Goal: Task Accomplishment & Management: Manage account settings

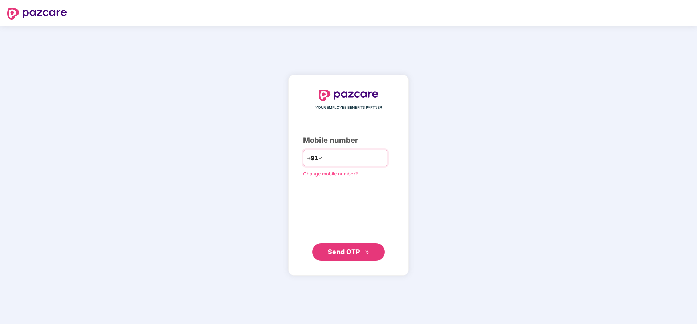
type input "**********"
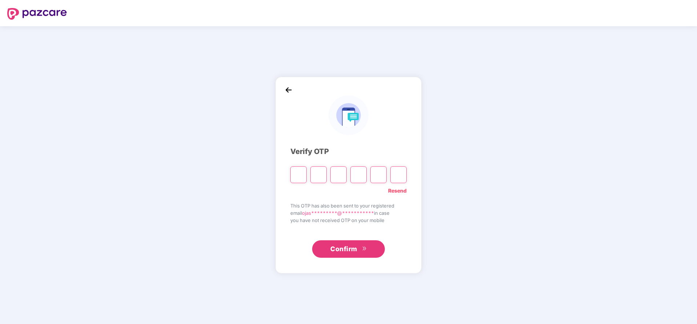
type input "*"
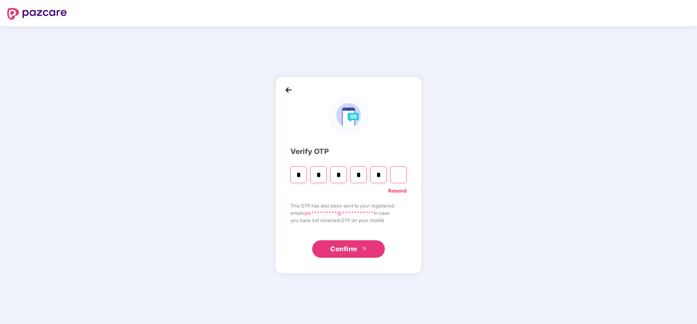
type input "*"
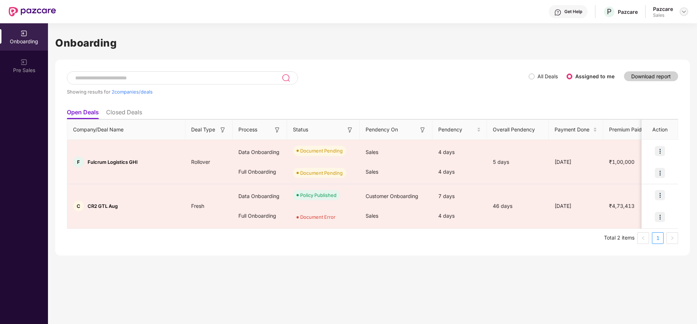
click at [685, 11] on img at bounding box center [684, 12] width 6 height 6
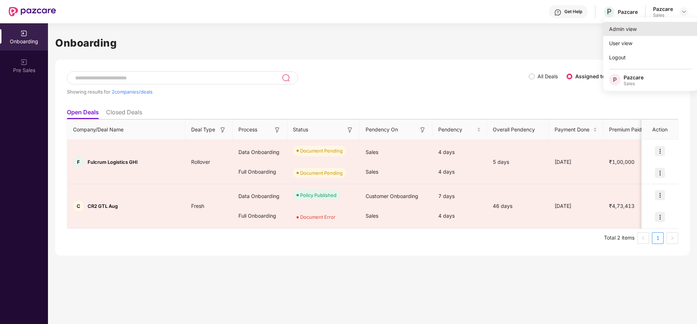
click at [652, 28] on div "Admin view" at bounding box center [651, 29] width 95 height 14
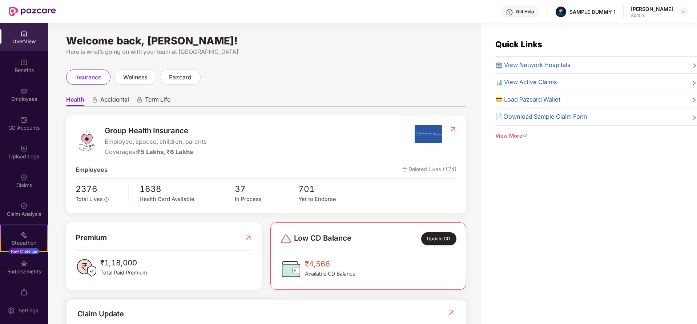
click at [103, 105] on span "Accidental" at bounding box center [114, 101] width 29 height 11
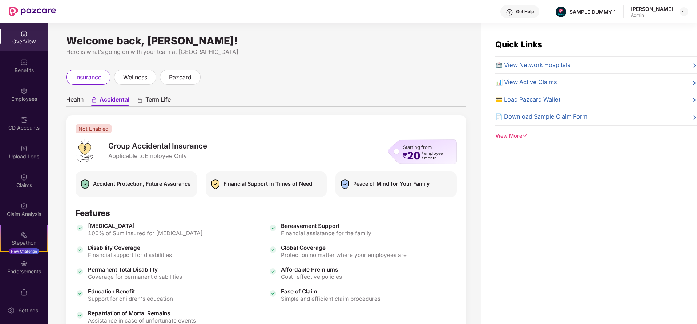
click at [152, 99] on span "Term Life" at bounding box center [157, 101] width 25 height 11
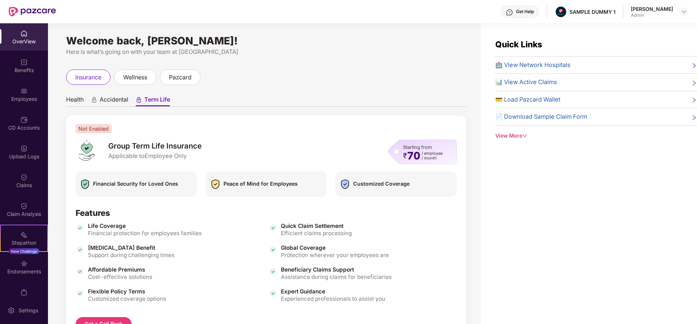
click at [83, 101] on span "Health" at bounding box center [74, 101] width 17 height 11
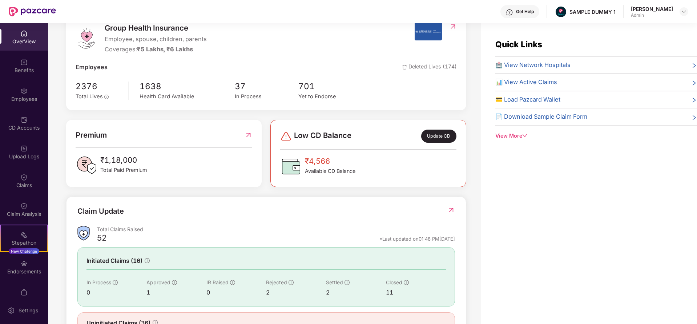
scroll to position [105, 0]
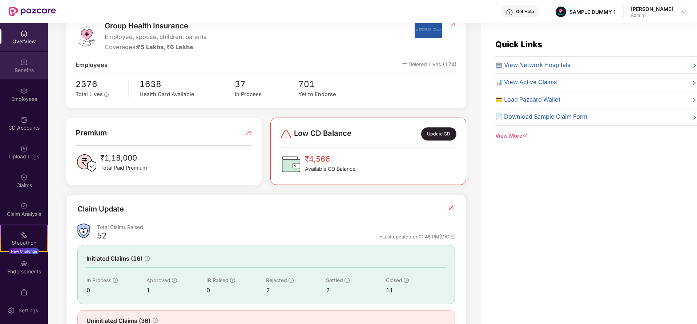
click at [28, 71] on div "Benefits" at bounding box center [24, 70] width 48 height 7
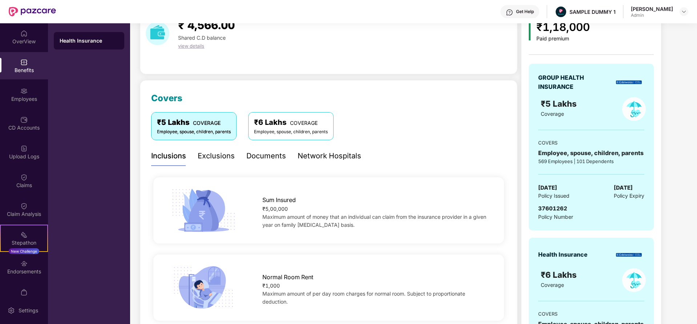
scroll to position [37, 0]
click at [216, 157] on div "Exclusions" at bounding box center [216, 156] width 37 height 11
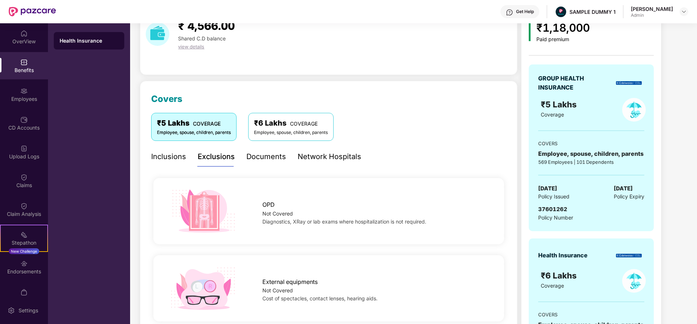
click at [264, 158] on div "Documents" at bounding box center [267, 156] width 40 height 11
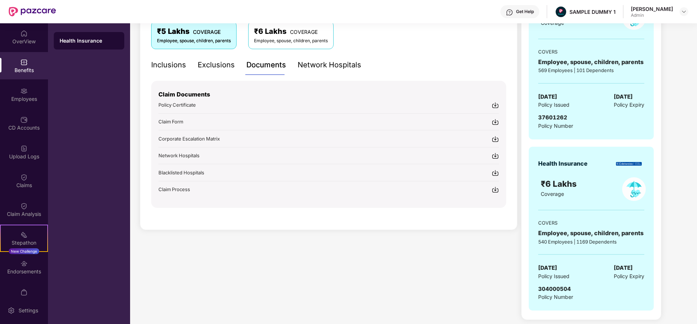
scroll to position [131, 0]
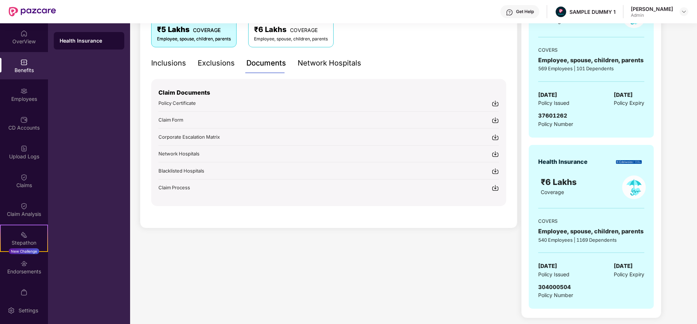
click at [315, 60] on div "Network Hospitals" at bounding box center [330, 62] width 64 height 11
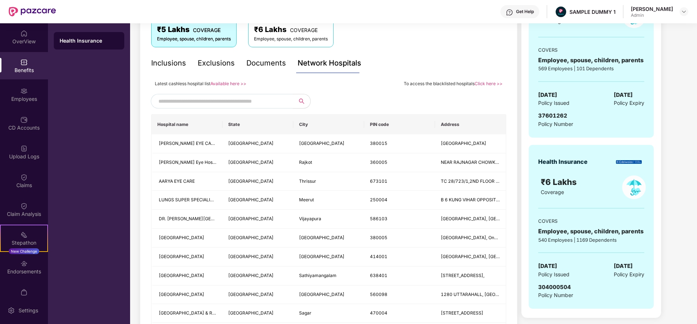
click at [245, 100] on input "text" at bounding box center [221, 101] width 124 height 11
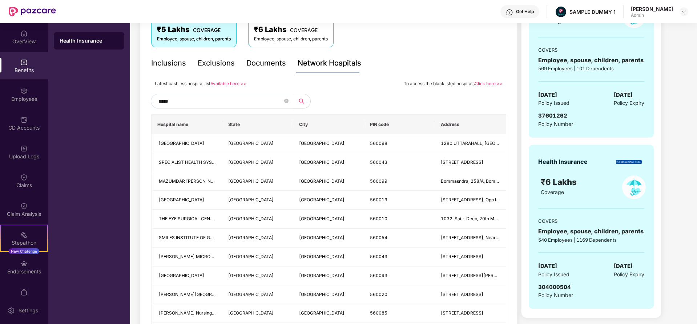
type input "******"
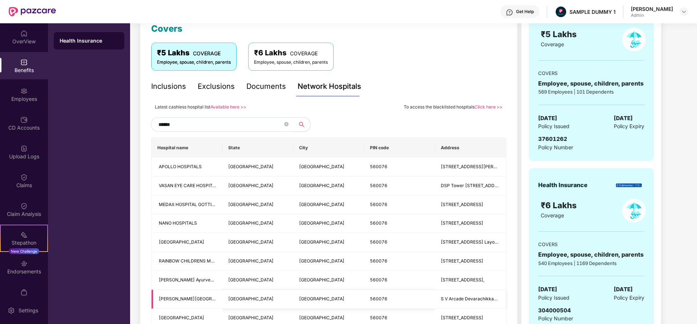
scroll to position [107, 0]
click at [287, 127] on span at bounding box center [286, 124] width 4 height 7
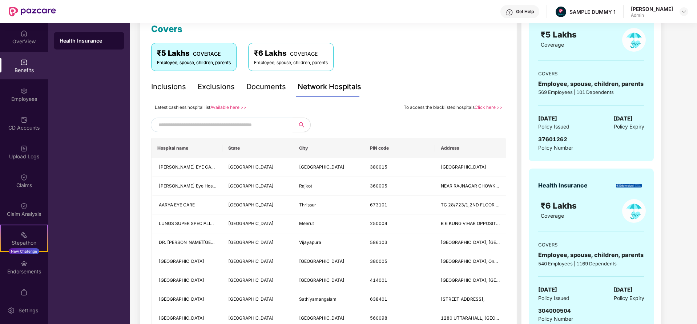
scroll to position [155, 0]
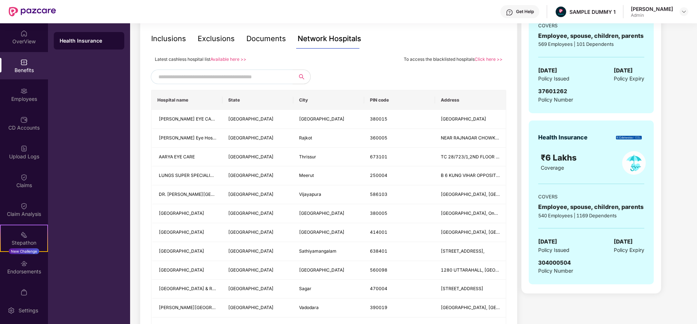
drag, startPoint x: 34, startPoint y: 99, endPoint x: 369, endPoint y: 83, distance: 335.3
click at [369, 83] on div at bounding box center [328, 76] width 355 height 15
click at [24, 95] on div "Employees" at bounding box center [24, 94] width 48 height 27
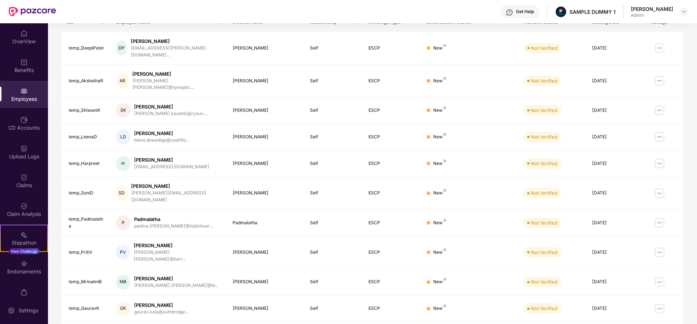
scroll to position [0, 0]
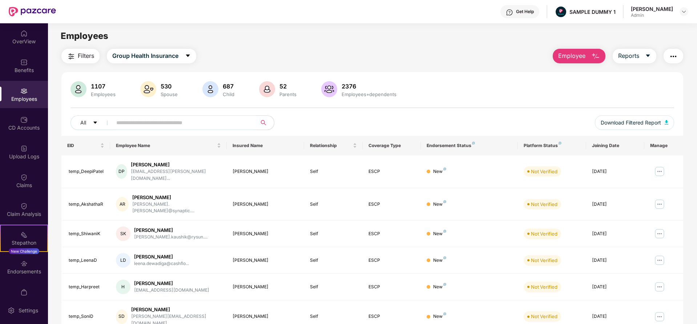
click at [576, 53] on span "Employee" at bounding box center [572, 55] width 27 height 9
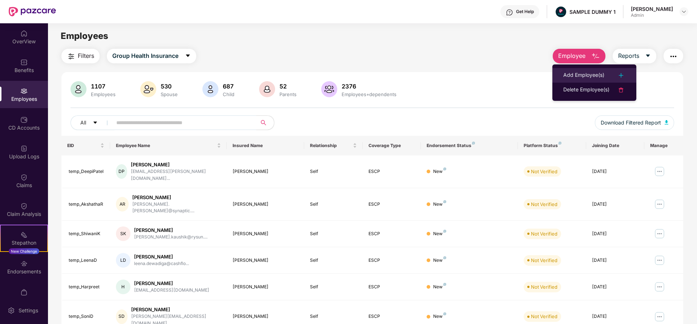
click at [579, 76] on div "Add Employee(s)" at bounding box center [584, 75] width 41 height 9
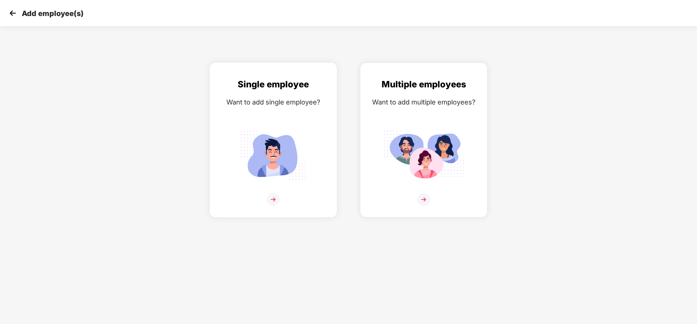
click at [241, 105] on div "Want to add single employee?" at bounding box center [273, 102] width 112 height 11
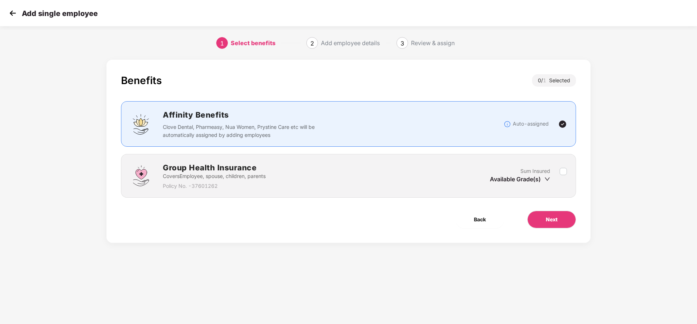
click at [568, 182] on div "Group Health Insurance Covers Employee, spouse, children, parents Policy No. - …" at bounding box center [348, 176] width 455 height 44
click at [563, 175] on label at bounding box center [563, 176] width 7 height 18
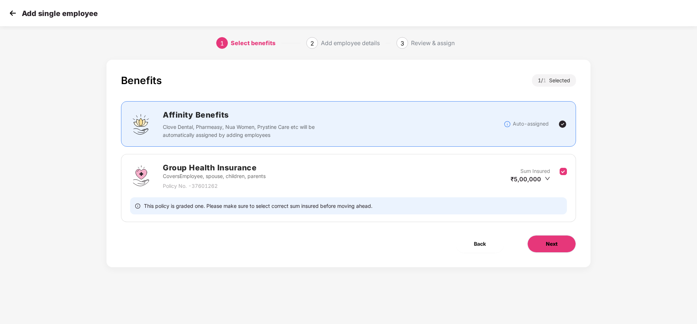
click at [560, 241] on button "Next" at bounding box center [552, 243] width 49 height 17
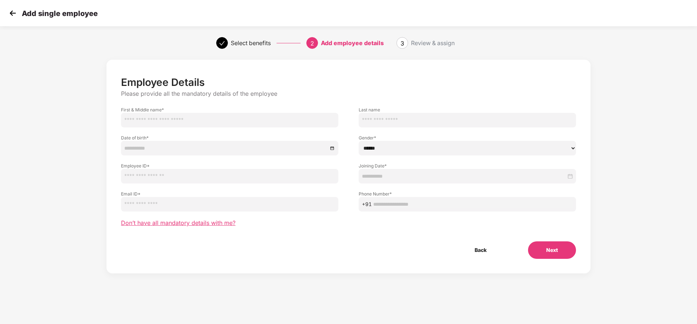
click at [190, 224] on span "Don’t have all mandatory details with me?" at bounding box center [178, 223] width 115 height 8
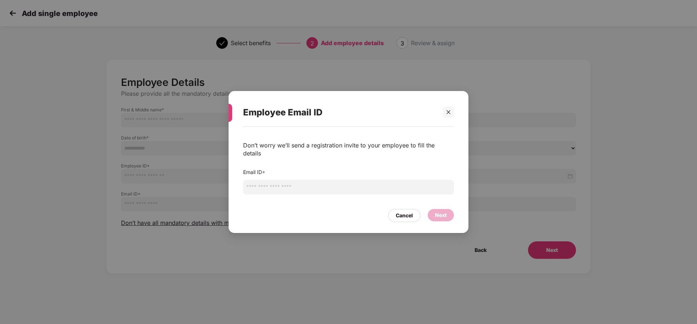
click at [280, 180] on input "email" at bounding box center [348, 187] width 211 height 15
click at [411, 215] on div "Cancel" at bounding box center [404, 215] width 17 height 8
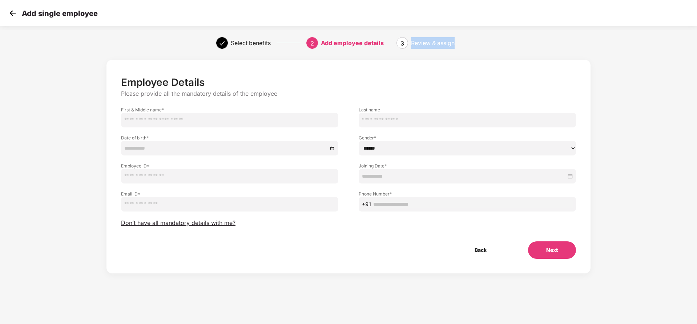
drag, startPoint x: 409, startPoint y: 39, endPoint x: 536, endPoint y: 35, distance: 127.3
click at [536, 35] on div "Select benefits 2 Add employee details 3 Review & assign" at bounding box center [348, 43] width 697 height 26
click at [17, 12] on img at bounding box center [12, 13] width 11 height 11
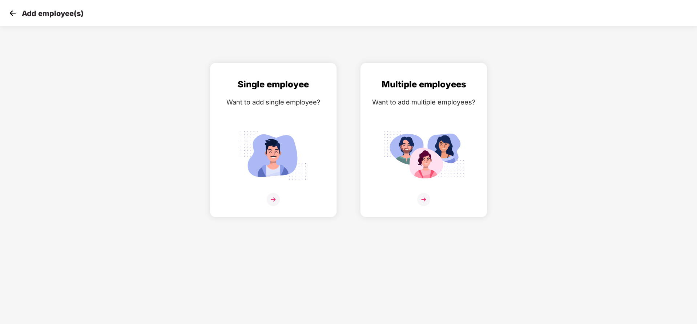
click at [14, 11] on img at bounding box center [12, 13] width 11 height 11
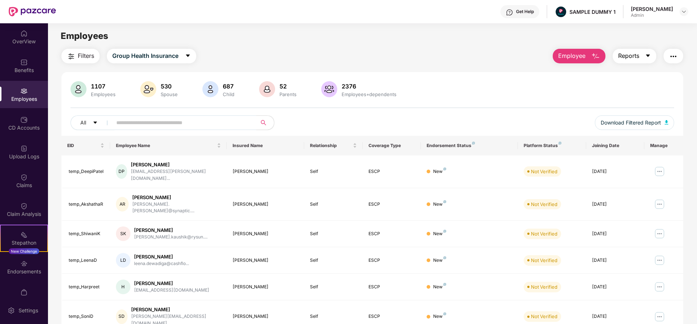
click at [630, 54] on span "Reports" at bounding box center [629, 55] width 21 height 9
click at [672, 59] on img "button" at bounding box center [673, 56] width 9 height 9
click at [493, 103] on div "1107 Employees 530 Spouse 687 Child [DEMOGRAPHIC_DATA] Parents 2376 Employees+d…" at bounding box center [372, 108] width 622 height 55
click at [31, 128] on div "CD Accounts" at bounding box center [24, 127] width 48 height 7
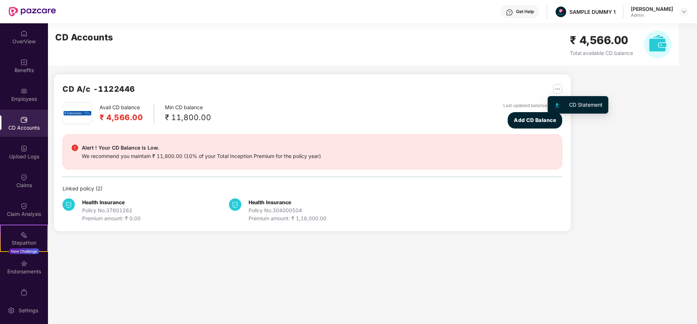
click at [560, 86] on img "button" at bounding box center [557, 88] width 9 height 9
click at [351, 90] on div "CD A/c - 1122446" at bounding box center [313, 92] width 500 height 19
click at [552, 89] on button "button" at bounding box center [555, 89] width 15 height 12
click at [361, 113] on div "Avail CD balance ₹ 4,566.00 Min CD balance ₹ 11,800.00 Last updated balance [DA…" at bounding box center [313, 115] width 500 height 26
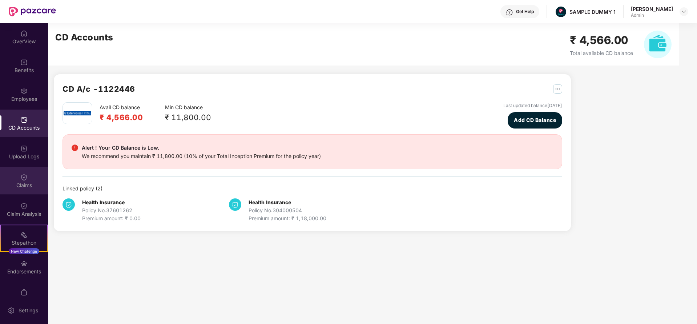
scroll to position [43, 0]
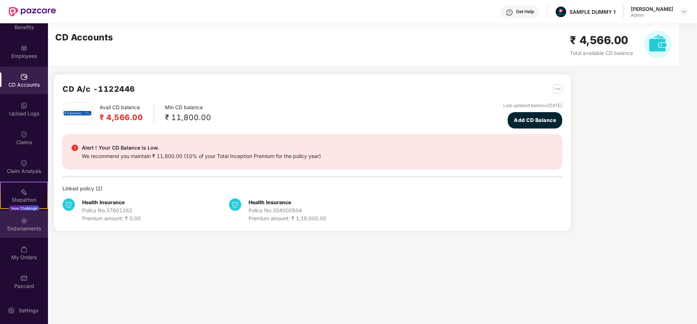
drag, startPoint x: 20, startPoint y: 228, endPoint x: 12, endPoint y: 223, distance: 9.6
click at [12, 223] on div "Endorsements" at bounding box center [24, 223] width 48 height 27
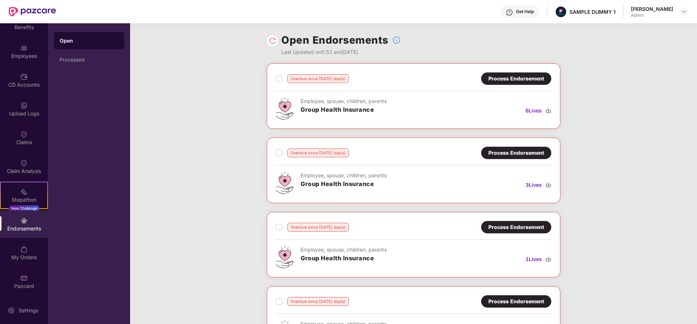
click at [502, 73] on div "Process Endorsement" at bounding box center [516, 78] width 70 height 12
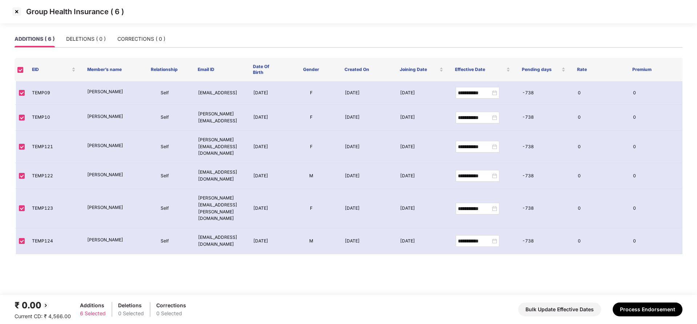
click at [18, 12] on img at bounding box center [17, 12] width 12 height 12
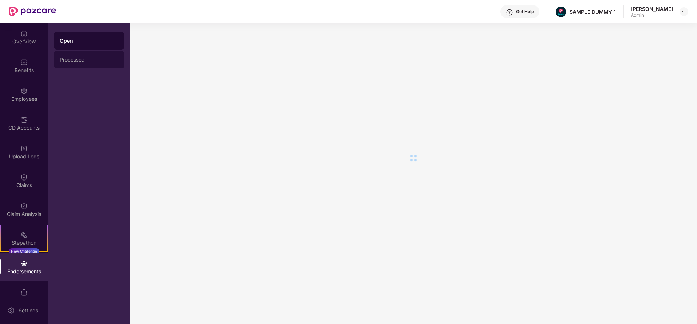
click at [100, 57] on div "Processed" at bounding box center [89, 60] width 59 height 6
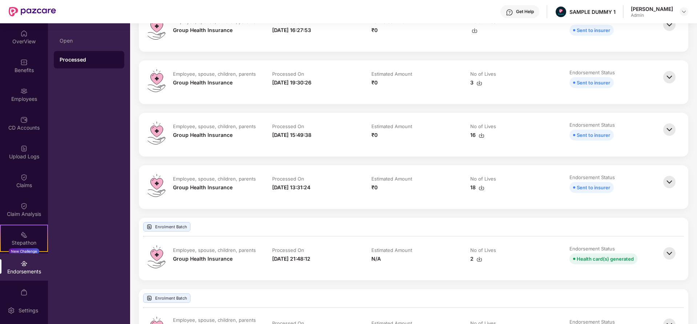
scroll to position [195, 0]
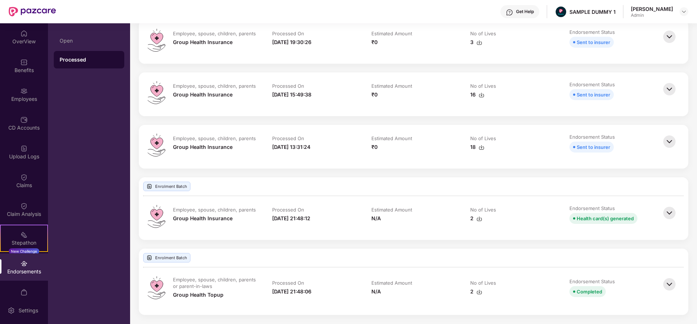
click at [670, 213] on img at bounding box center [670, 213] width 16 height 16
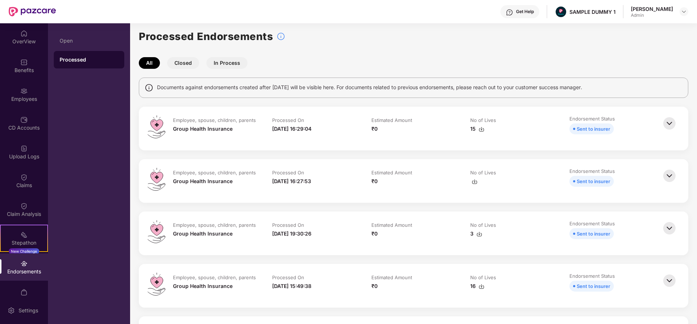
scroll to position [0, 0]
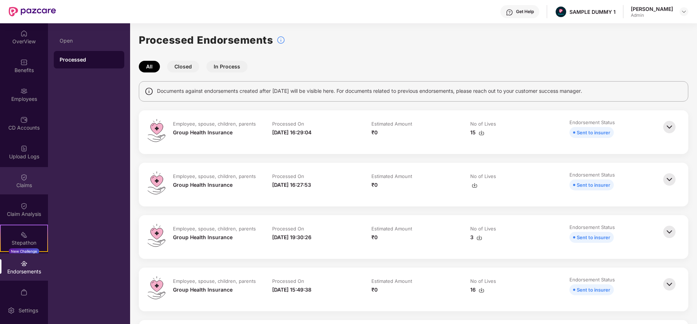
click at [33, 187] on div "Claims" at bounding box center [24, 184] width 48 height 7
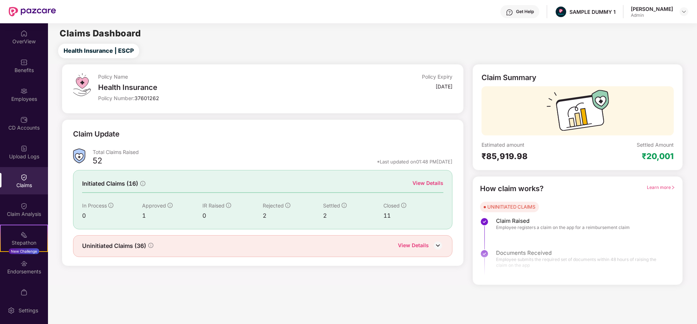
click at [428, 179] on div "View Details" at bounding box center [428, 183] width 31 height 8
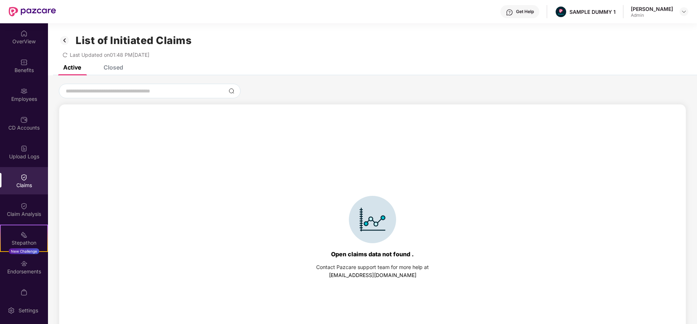
click at [110, 68] on div "Closed" at bounding box center [114, 67] width 20 height 7
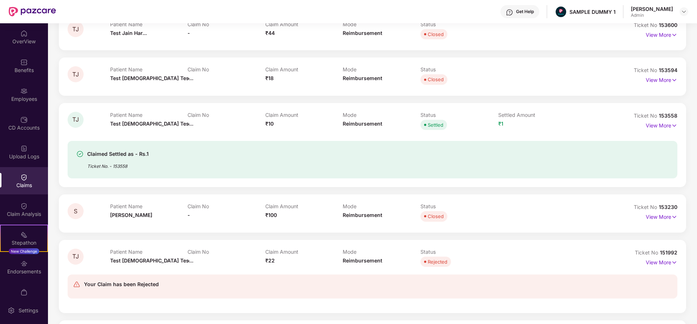
scroll to position [92, 0]
click at [665, 121] on p "View More" at bounding box center [662, 125] width 32 height 10
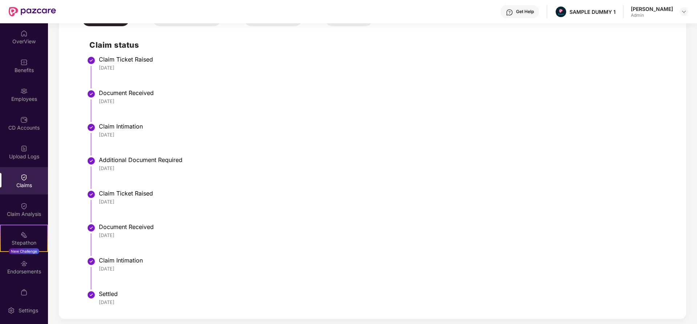
scroll to position [308, 0]
drag, startPoint x: 96, startPoint y: 57, endPoint x: 180, endPoint y: 61, distance: 84.1
click at [180, 61] on div "Claim status Claim Ticket Raised [DATE] Document Received [DATE] Claim Intimati…" at bounding box center [373, 169] width 596 height 280
click at [180, 61] on div "Claim Ticket Raised" at bounding box center [385, 58] width 572 height 7
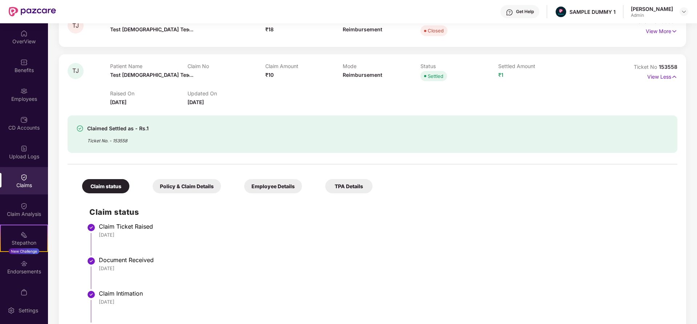
scroll to position [123, 0]
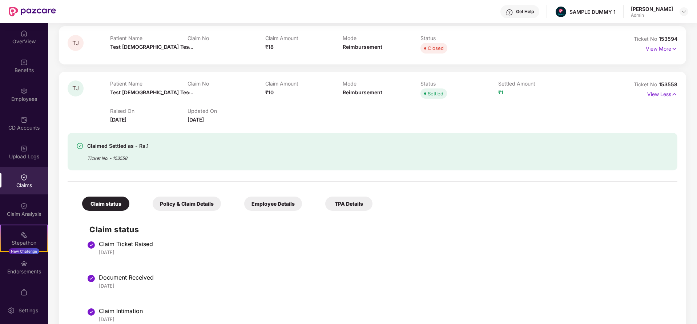
click at [201, 198] on div "Policy & Claim Details" at bounding box center [187, 203] width 68 height 14
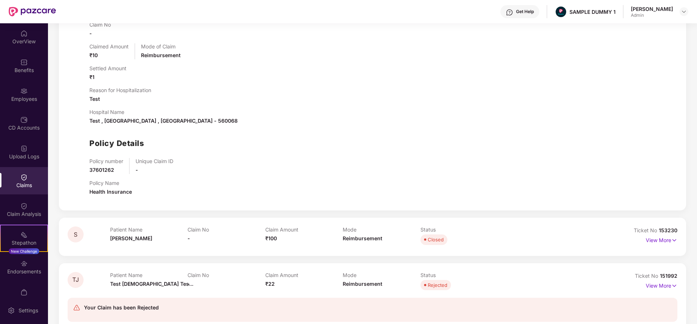
scroll to position [189, 0]
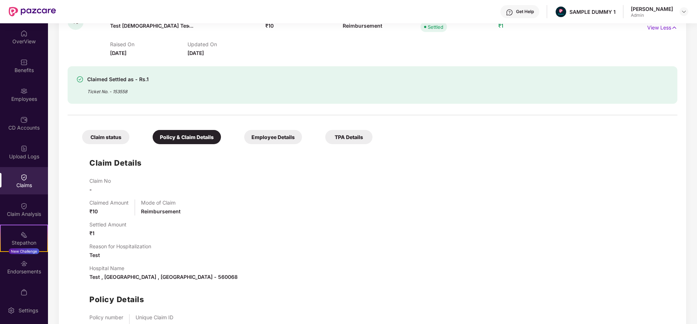
click at [271, 141] on div "Employee Details" at bounding box center [273, 137] width 58 height 14
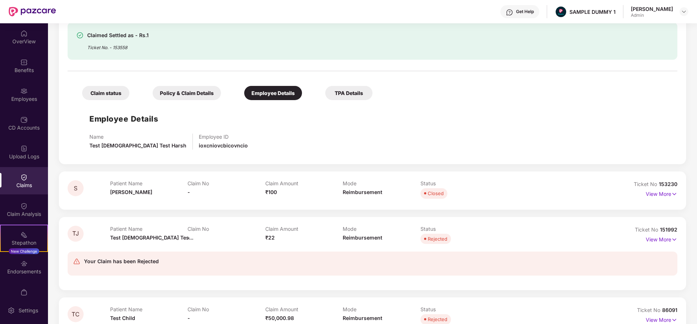
scroll to position [234, 0]
click at [352, 98] on div "TPA Details" at bounding box center [348, 92] width 47 height 14
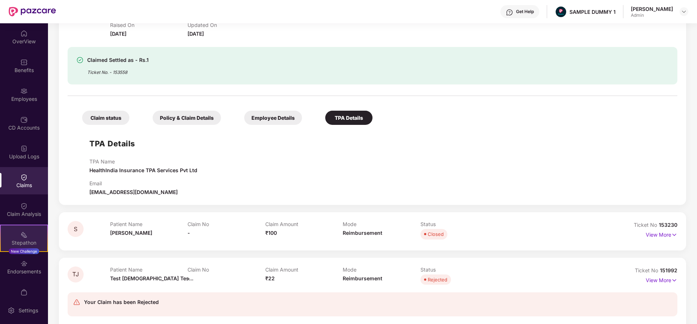
scroll to position [43, 0]
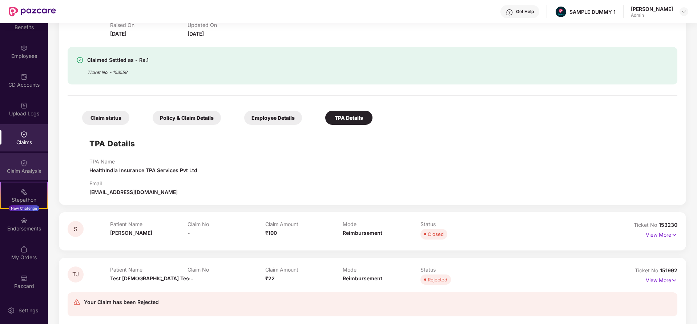
click at [27, 171] on div "Claim Analysis" at bounding box center [24, 170] width 48 height 7
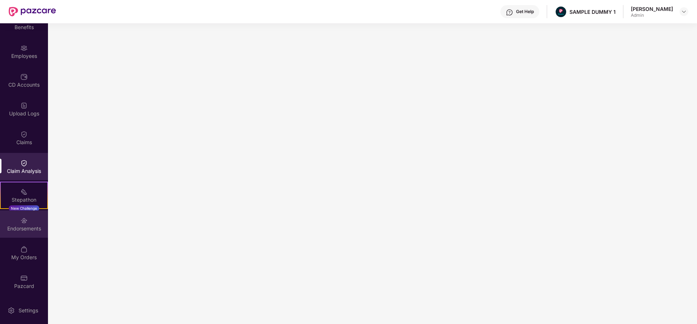
scroll to position [0, 0]
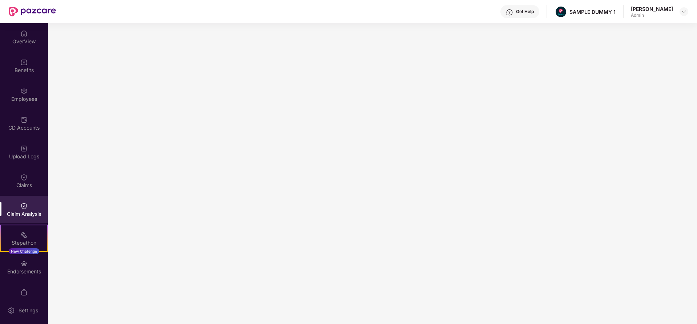
click at [523, 12] on div "Get Help" at bounding box center [525, 12] width 18 height 6
click at [434, 17] on div "Get Help SAMPLE DUMMY 1 [PERSON_NAME] Admin" at bounding box center [372, 11] width 633 height 23
click at [21, 37] on img at bounding box center [23, 33] width 7 height 7
